Goal: Find specific page/section: Find specific page/section

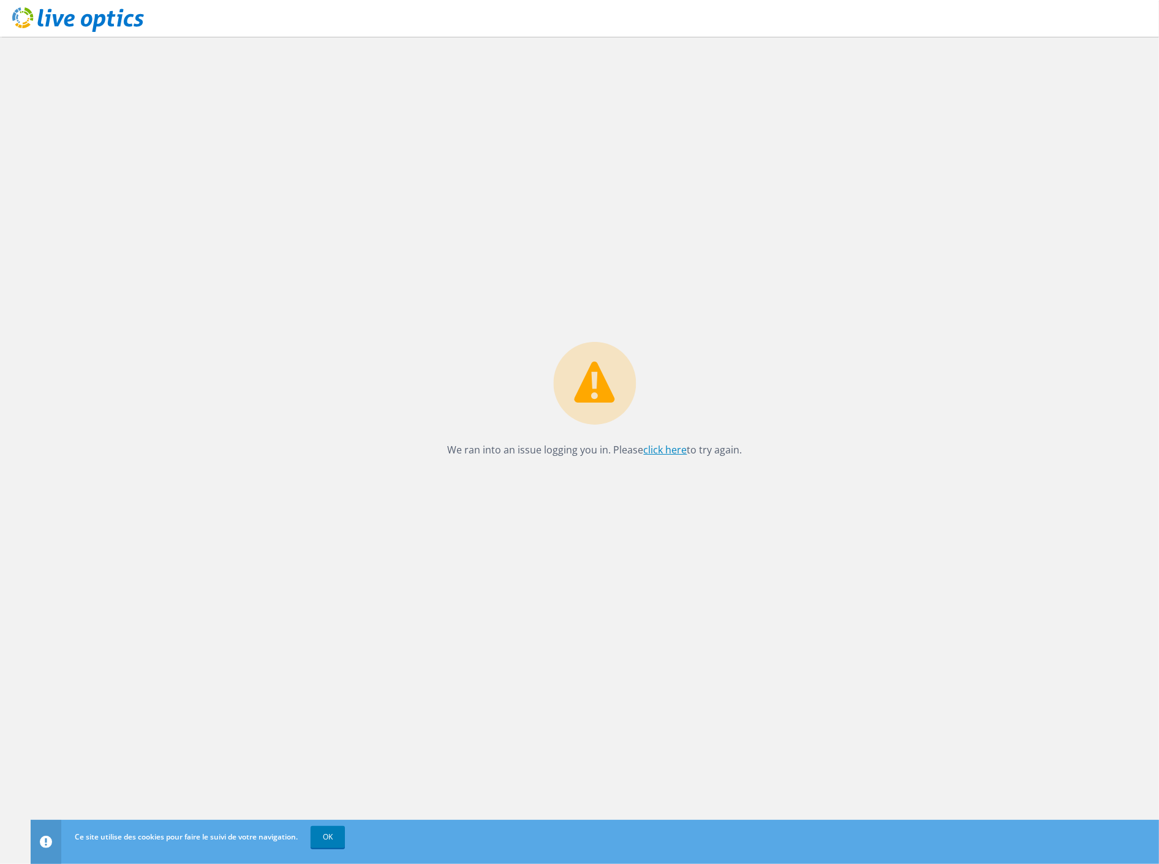
click at [664, 453] on link "click here" at bounding box center [666, 449] width 44 height 13
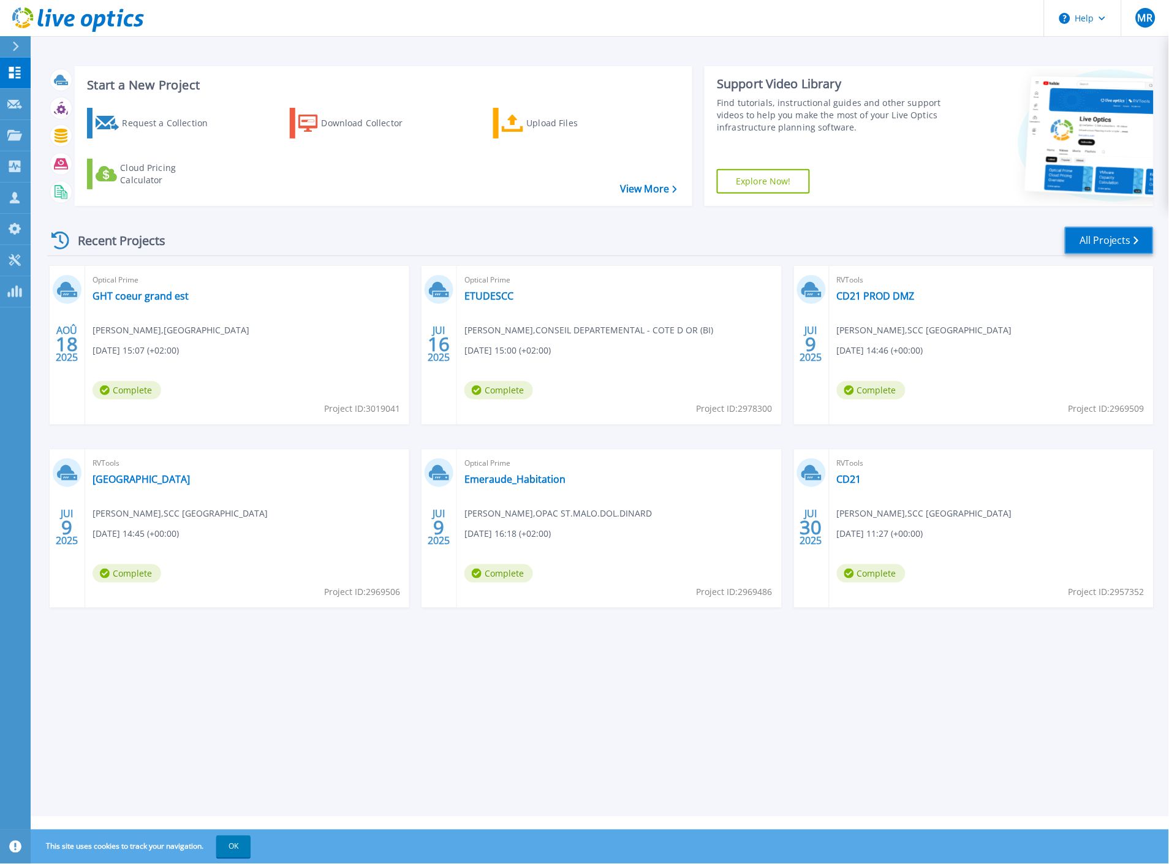
click at [1099, 247] on link "All Projects" at bounding box center [1109, 241] width 89 height 28
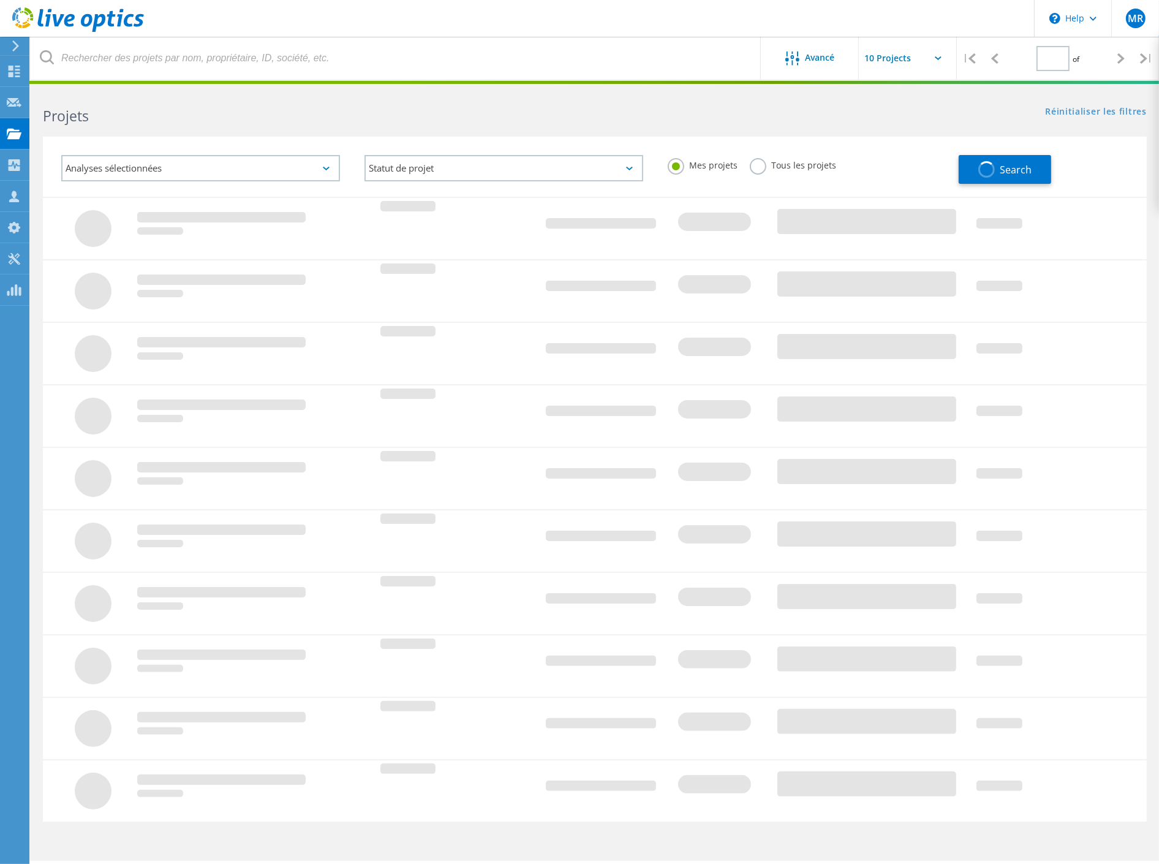
type input "1"
